Goal: Navigation & Orientation: Find specific page/section

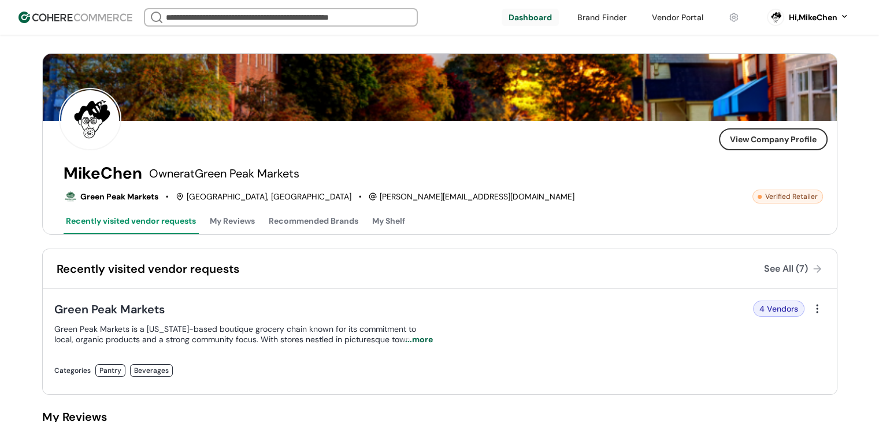
click at [86, 16] on img at bounding box center [75, 18] width 114 height 12
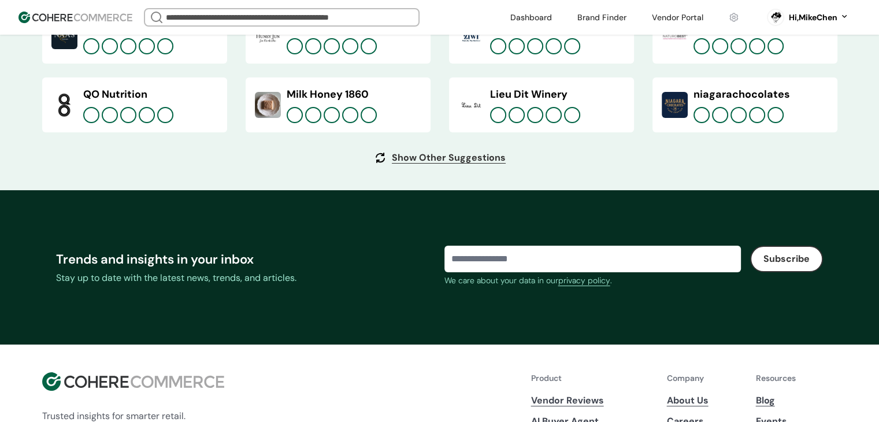
scroll to position [4501, 0]
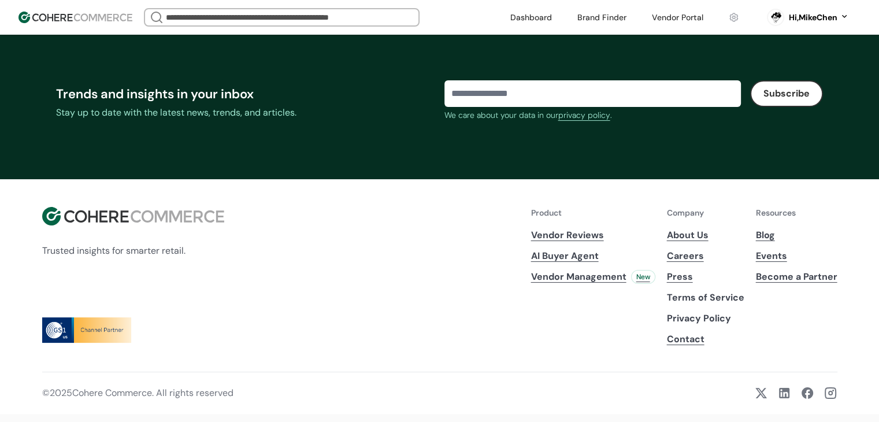
click at [819, 17] on div "Hi, MikeChen" at bounding box center [813, 18] width 49 height 12
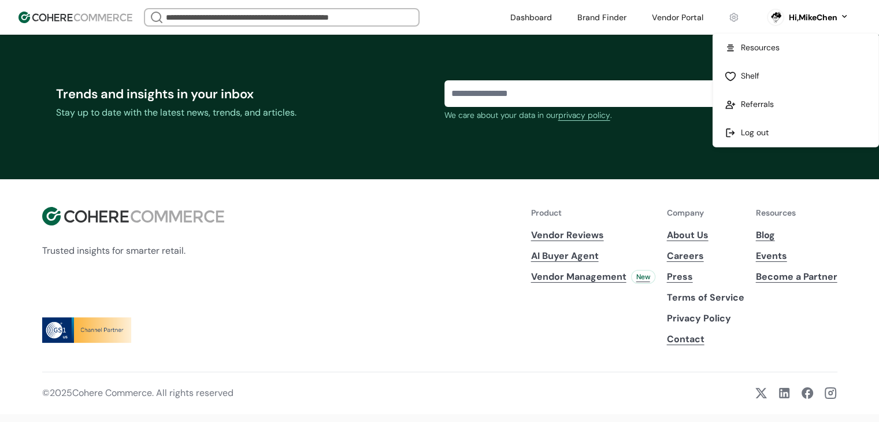
click at [756, 49] on link at bounding box center [795, 48] width 165 height 28
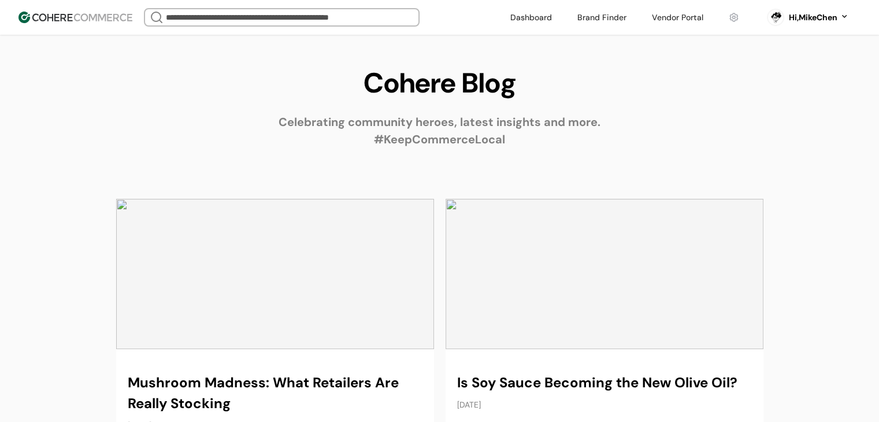
click at [596, 24] on link at bounding box center [602, 17] width 63 height 17
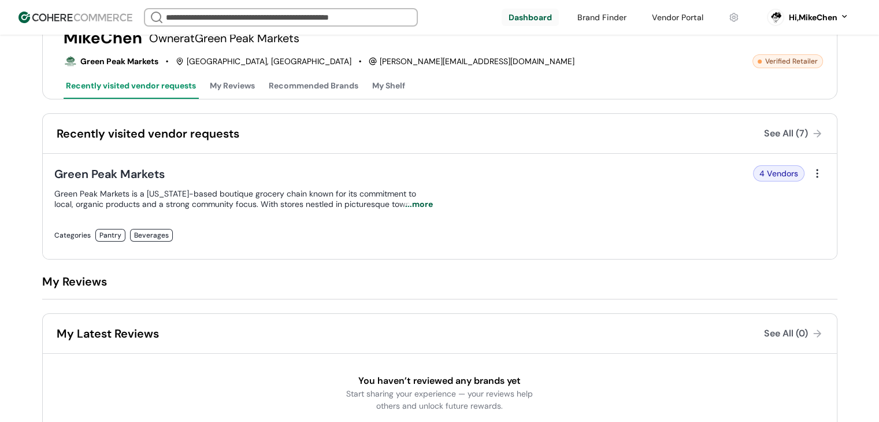
scroll to position [116, 0]
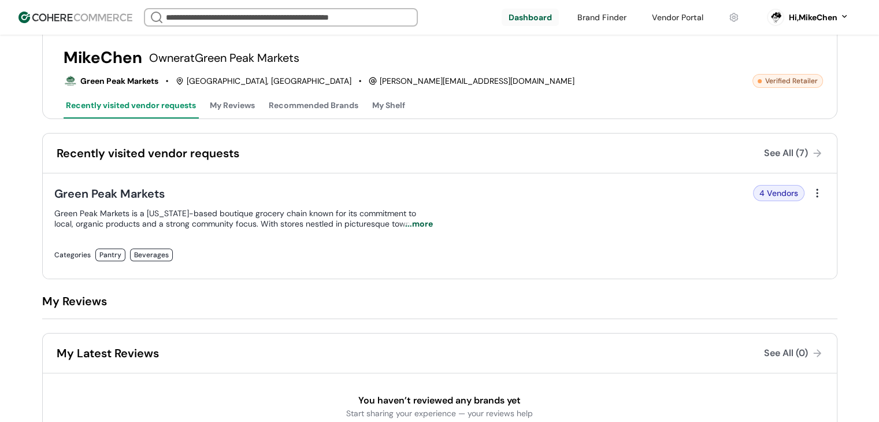
click at [230, 104] on button "My Reviews" at bounding box center [233, 107] width 50 height 24
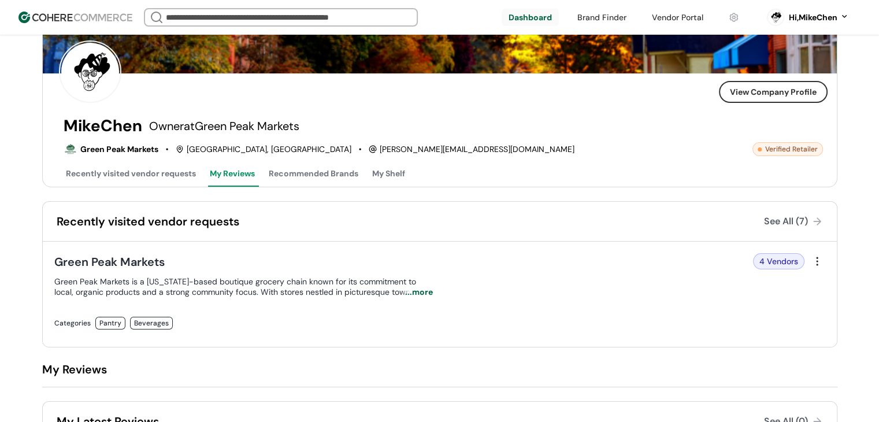
scroll to position [0, 0]
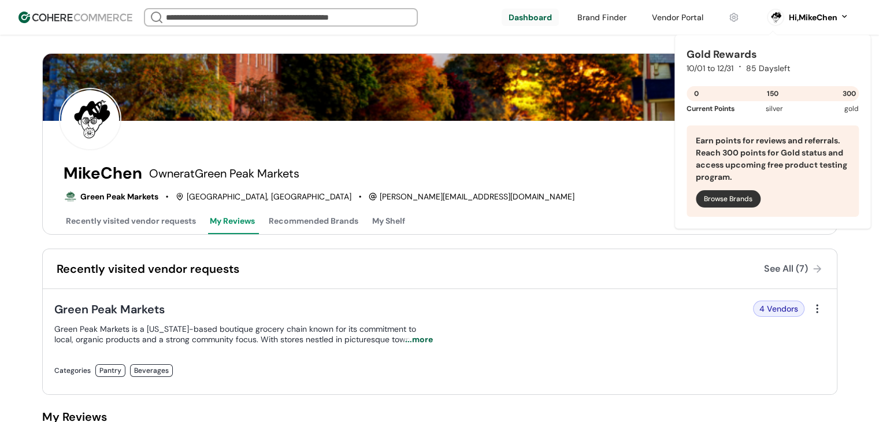
click at [687, 158] on div "Earn points for reviews and referrals. Reach 300 points for Gold status and acc…" at bounding box center [773, 170] width 172 height 91
click at [653, 158] on div "View Company Profile MikeChen Owner at Green Peak Markets Green Peak Markets St…" at bounding box center [439, 144] width 795 height 182
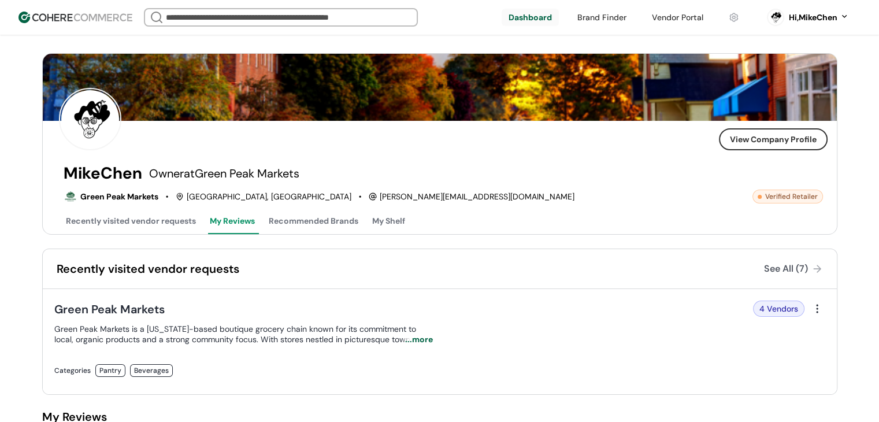
click at [757, 131] on link "button" at bounding box center [773, 139] width 106 height 20
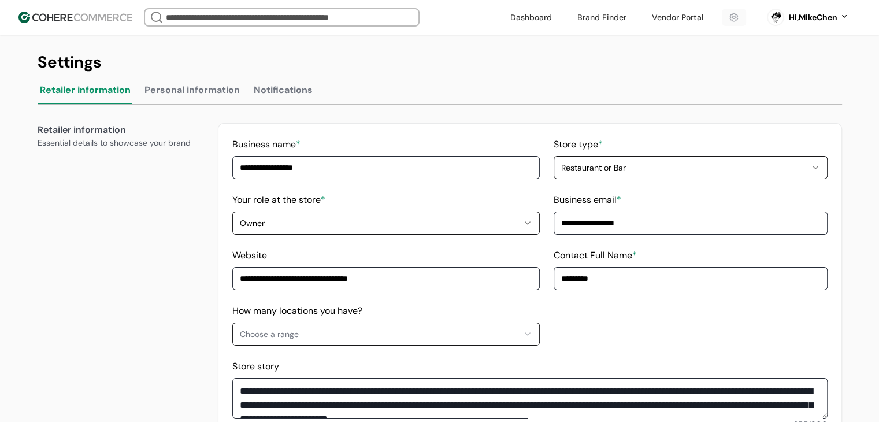
click at [259, 94] on button "Notifications" at bounding box center [283, 92] width 64 height 23
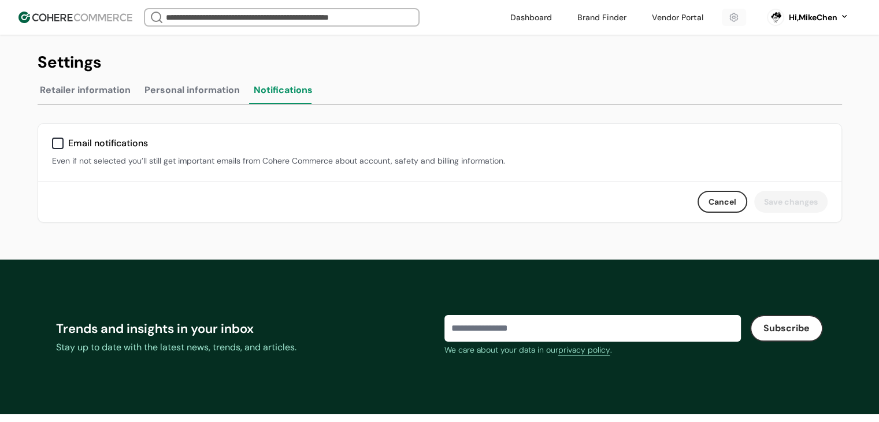
click at [217, 95] on button "Personal information" at bounding box center [192, 92] width 100 height 23
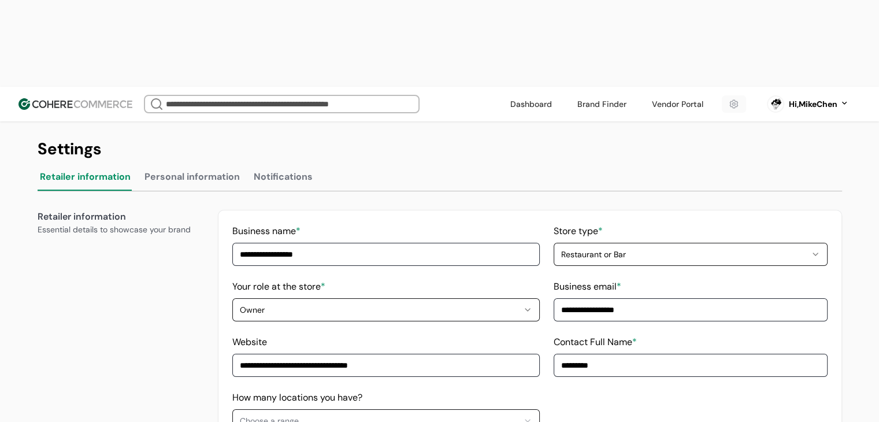
click at [730, 95] on link at bounding box center [734, 103] width 24 height 17
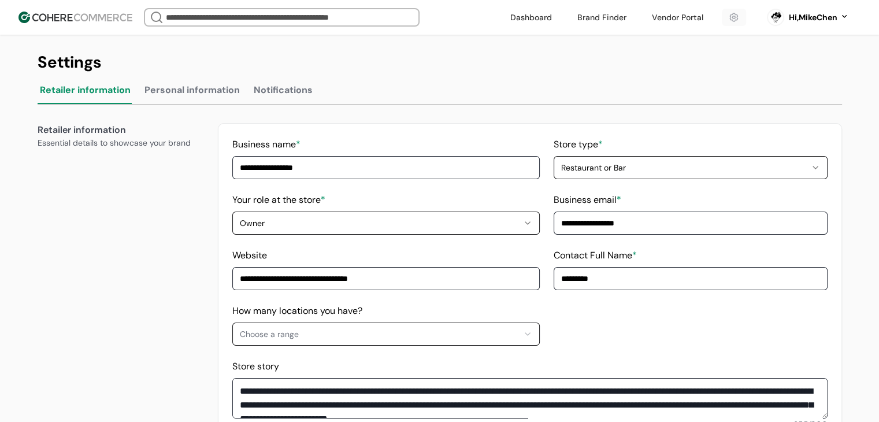
click at [673, 21] on link at bounding box center [677, 17] width 65 height 17
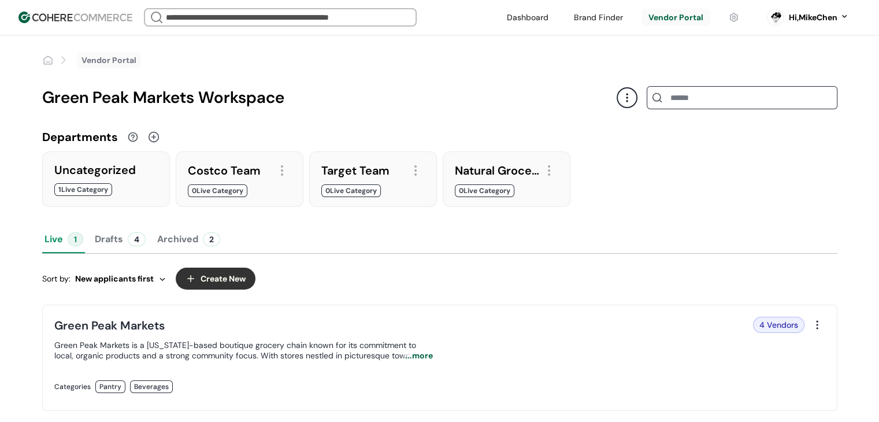
click at [627, 99] on div at bounding box center [627, 97] width 21 height 21
click at [638, 146] on link "View public page" at bounding box center [670, 150] width 66 height 12
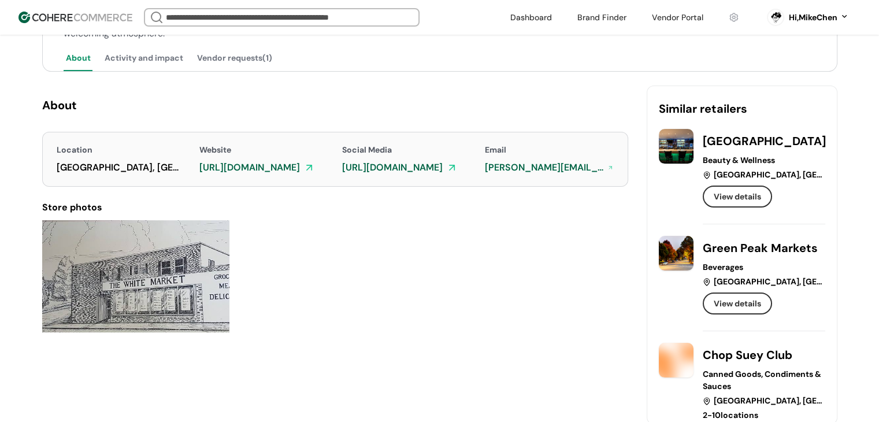
scroll to position [234, 0]
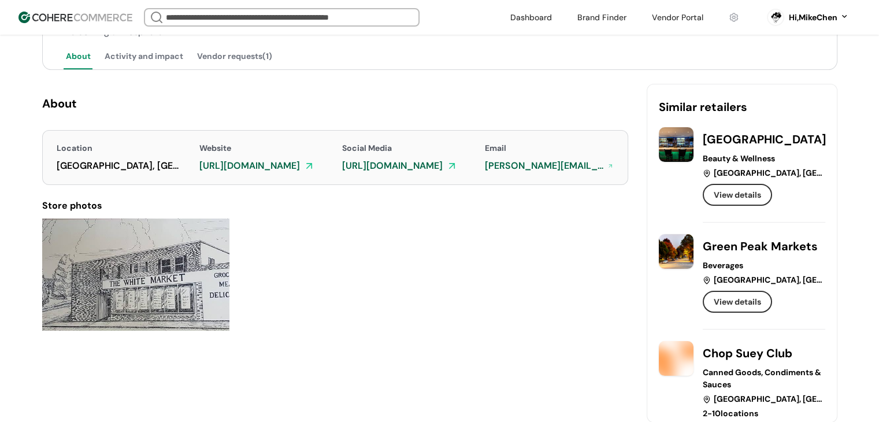
click at [234, 52] on button "Vendor requests(1)" at bounding box center [235, 58] width 80 height 24
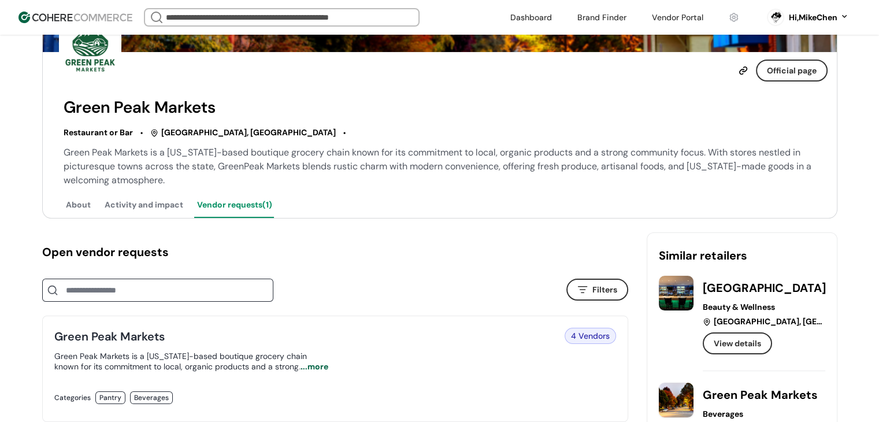
scroll to position [83, 0]
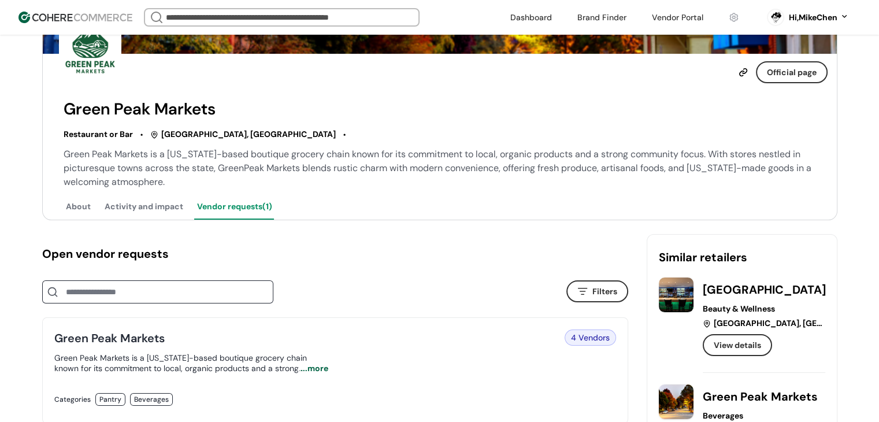
click at [128, 202] on button "Activity and impact" at bounding box center [143, 208] width 83 height 24
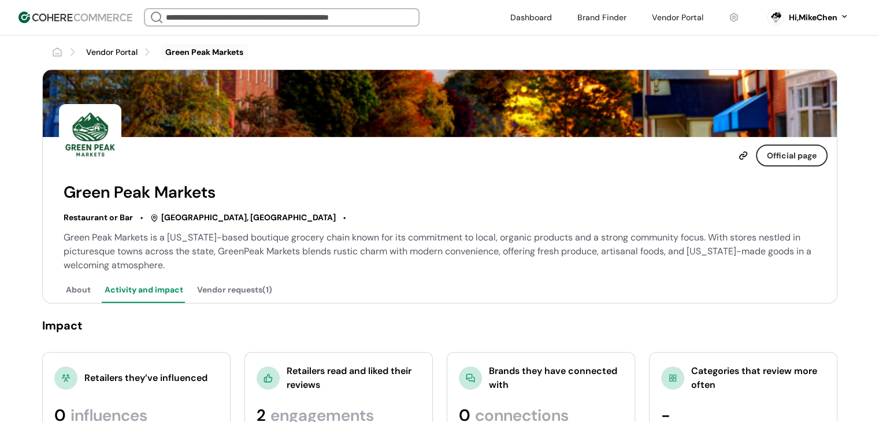
click at [837, 17] on div "Hi, MikeChen" at bounding box center [819, 18] width 60 height 12
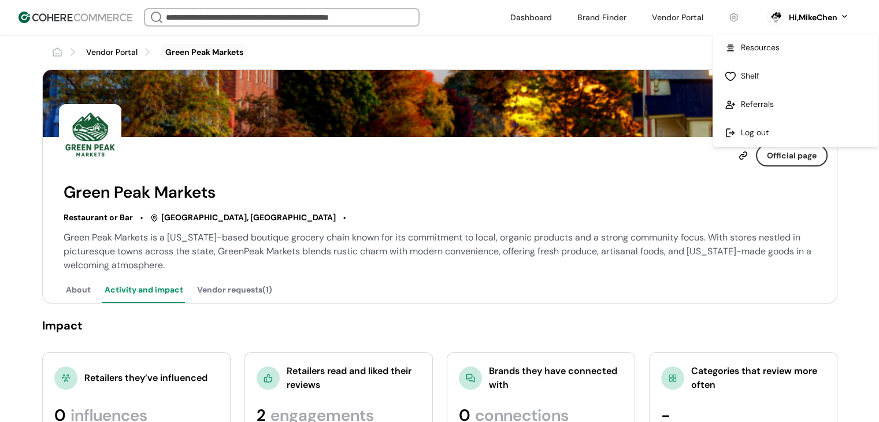
click at [751, 128] on link at bounding box center [795, 133] width 165 height 28
